Goal: Task Accomplishment & Management: Manage account settings

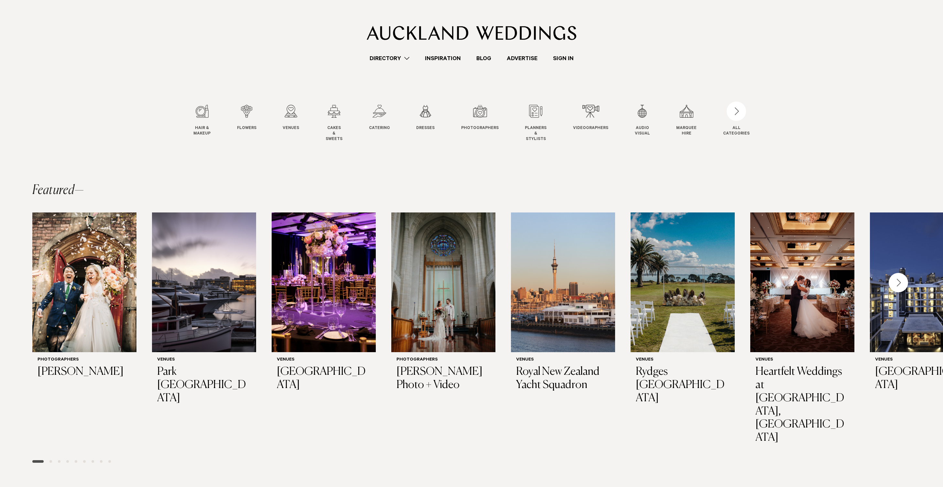
click at [571, 57] on link "Sign In" at bounding box center [563, 58] width 36 height 9
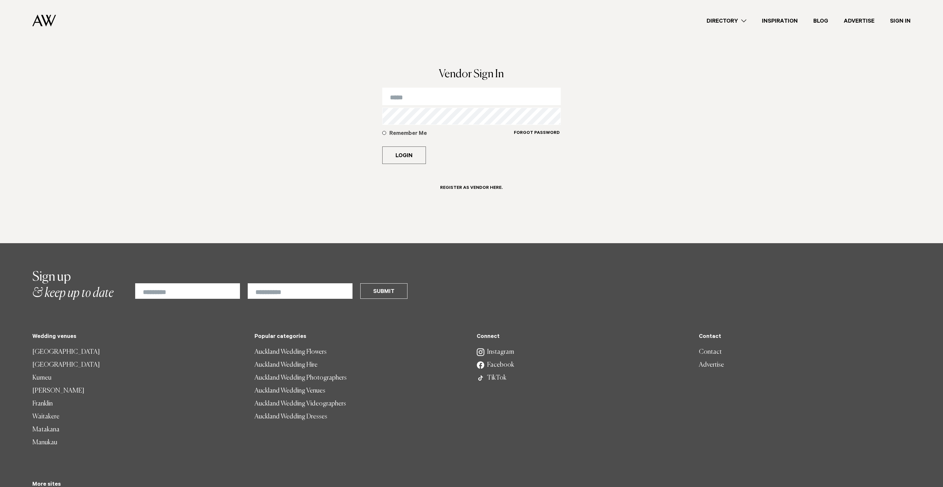
type input "**********"
click at [398, 164] on form "**********" at bounding box center [471, 149] width 178 height 123
click at [401, 160] on button "Login" at bounding box center [404, 154] width 44 height 17
